Goal: Task Accomplishment & Management: Use online tool/utility

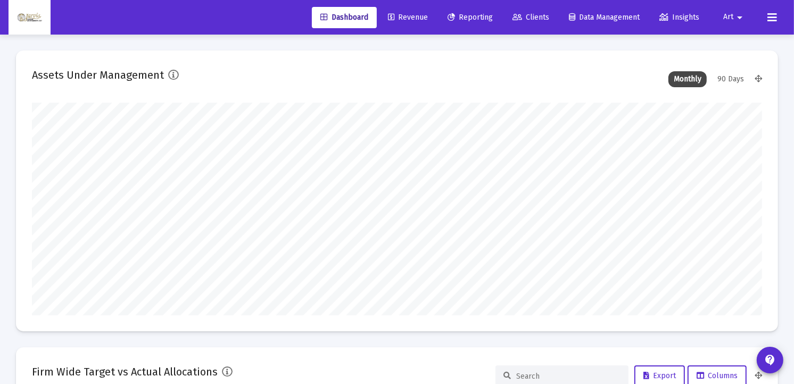
scroll to position [213, 730]
click at [473, 18] on span "Reporting" at bounding box center [469, 17] width 45 height 9
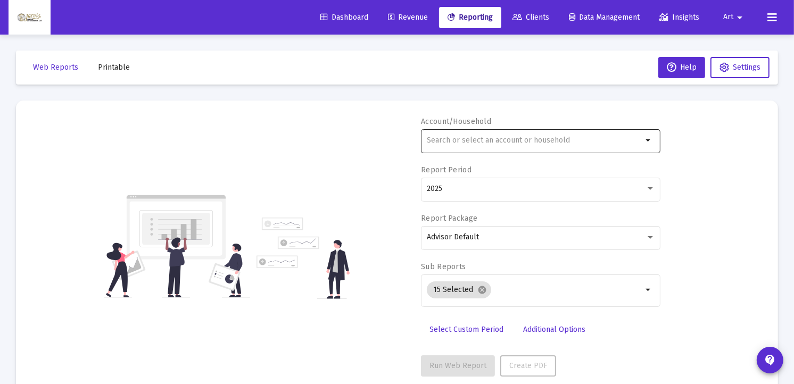
click at [473, 141] on input "text" at bounding box center [534, 140] width 215 height 9
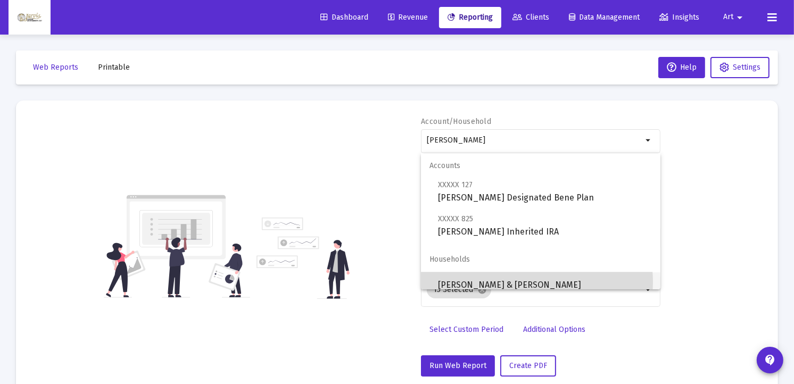
click at [525, 282] on span "[PERSON_NAME] & [PERSON_NAME]" at bounding box center [545, 285] width 214 height 26
type input "[PERSON_NAME] & [PERSON_NAME]"
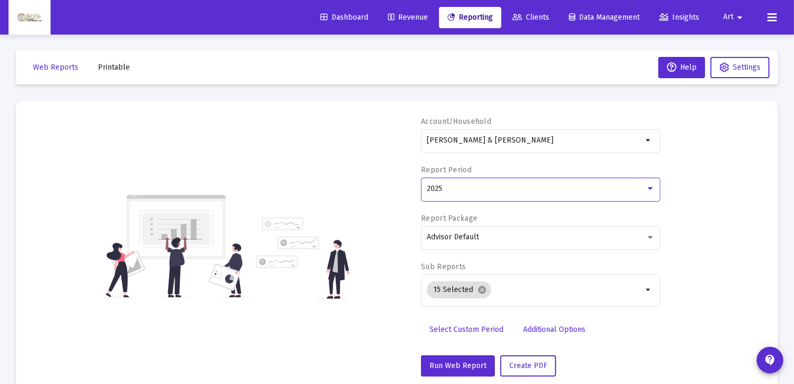
click at [649, 185] on div at bounding box center [650, 189] width 10 height 9
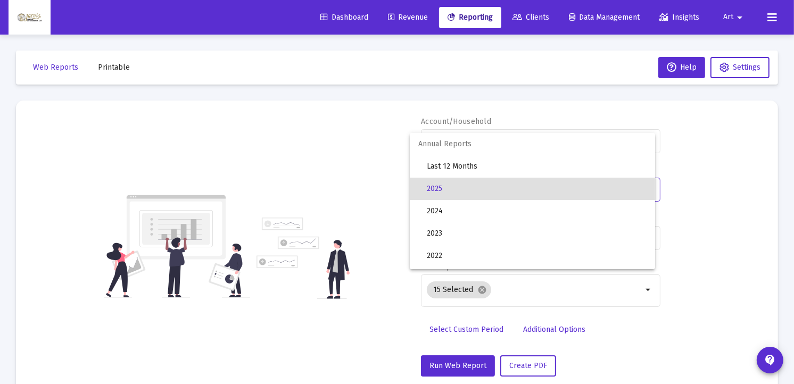
click at [454, 330] on div at bounding box center [397, 192] width 794 height 384
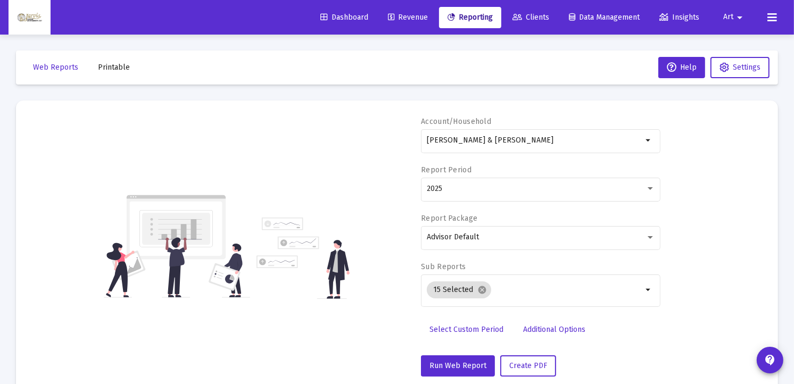
click at [444, 328] on span "Select Custom Period" at bounding box center [466, 329] width 74 height 9
click at [532, 190] on icon "Open calendar" at bounding box center [530, 188] width 11 height 11
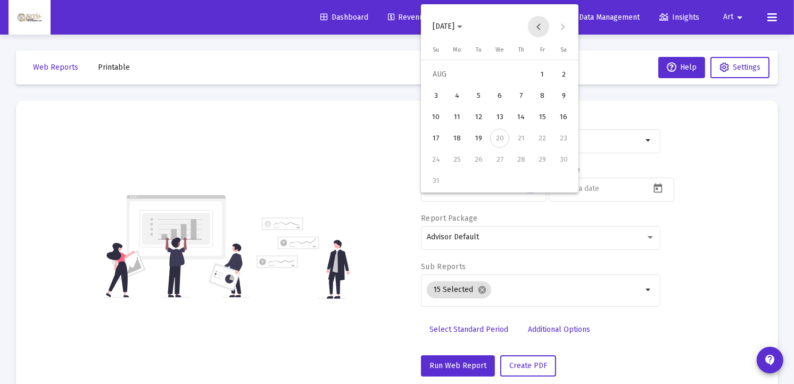
click at [537, 28] on button "Previous month" at bounding box center [538, 26] width 21 height 21
click at [538, 29] on button "Previous month" at bounding box center [538, 26] width 21 height 21
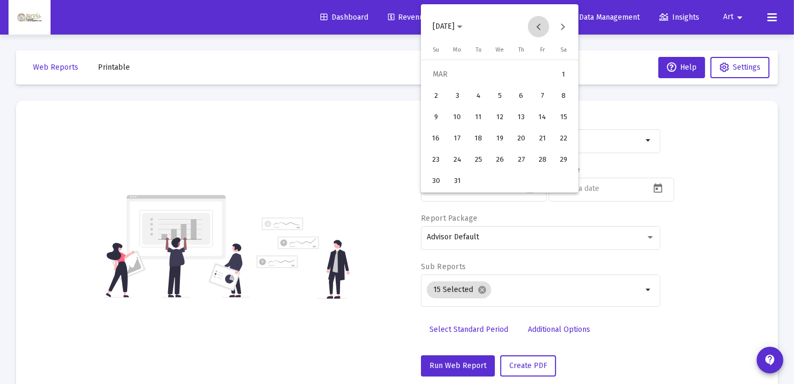
click at [538, 29] on button "Previous month" at bounding box center [538, 26] width 21 height 21
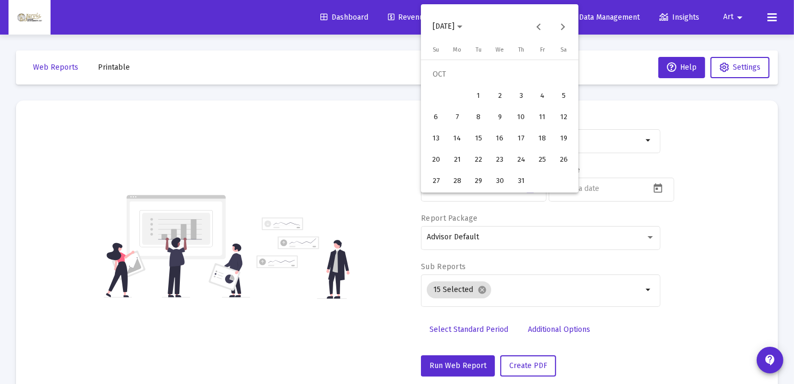
click at [545, 97] on div "4" at bounding box center [542, 95] width 19 height 19
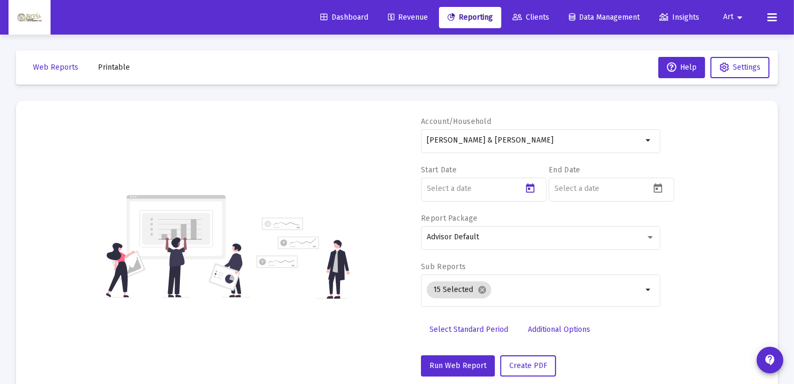
type input "[DATE]"
click at [656, 188] on icon "Open calendar" at bounding box center [658, 189] width 9 height 10
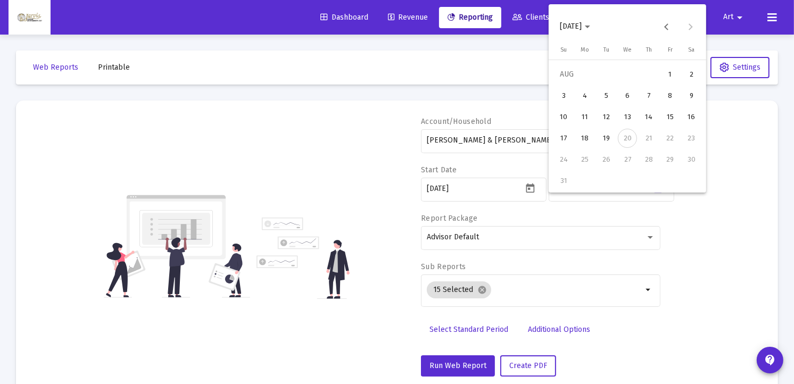
click at [581, 139] on div "18" at bounding box center [584, 138] width 19 height 19
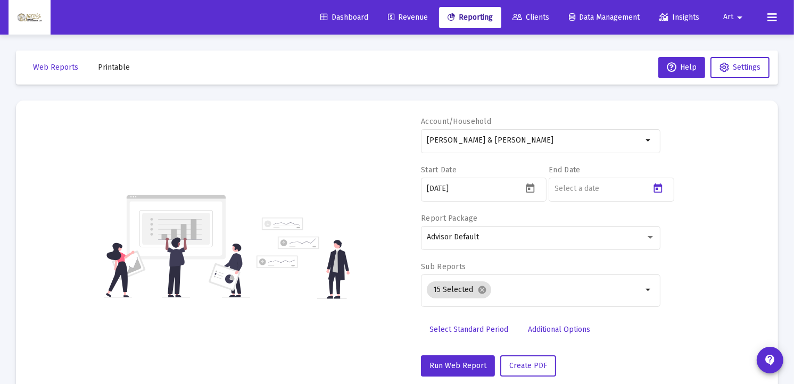
type input "[DATE]"
click at [523, 363] on span "Create PDF" at bounding box center [528, 365] width 38 height 9
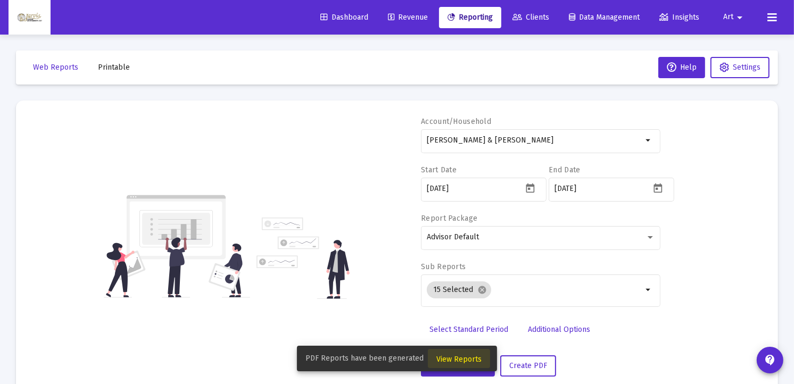
click at [471, 358] on span "View Reports" at bounding box center [458, 359] width 45 height 9
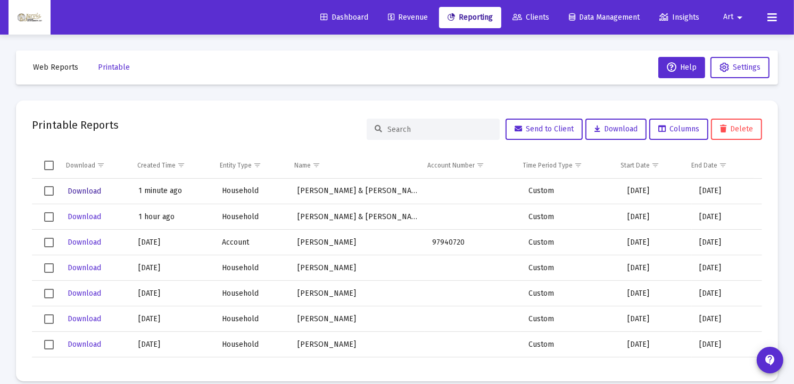
click at [92, 193] on span "Download" at bounding box center [85, 191] width 34 height 9
